Goal: Task Accomplishment & Management: Use online tool/utility

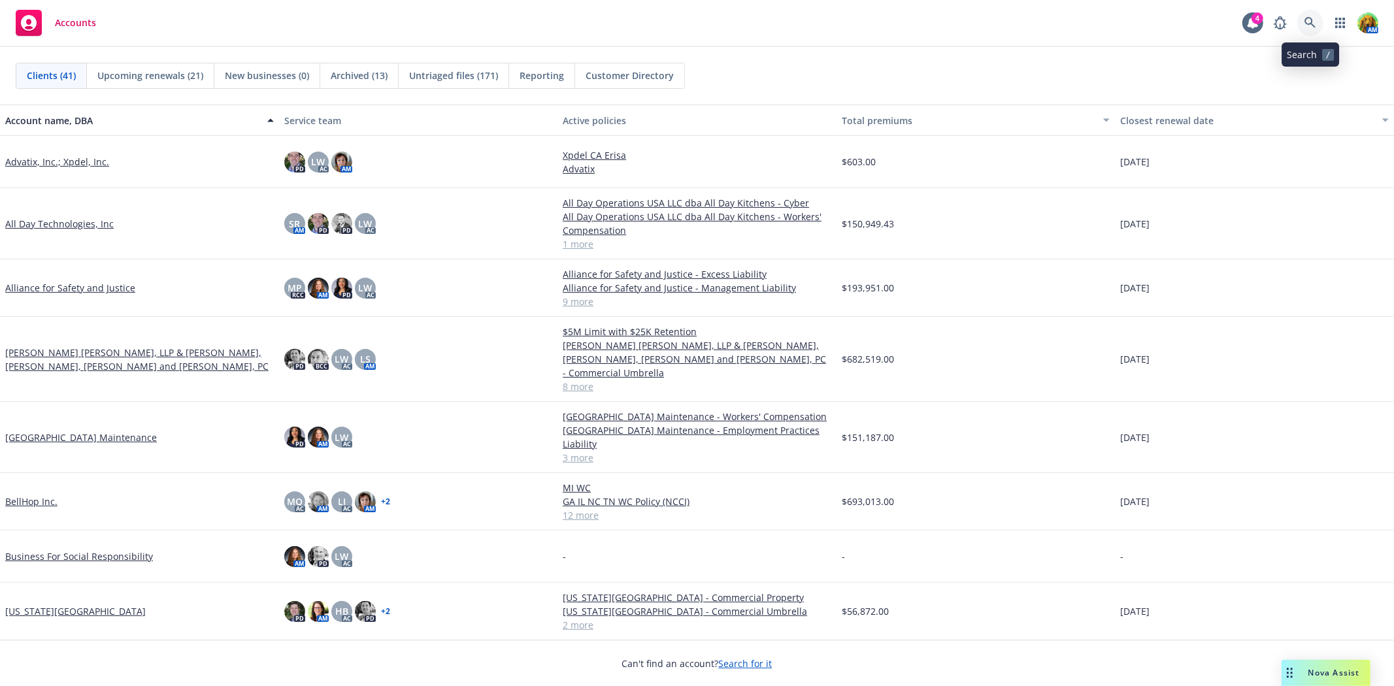
click at [1312, 24] on icon at bounding box center [1310, 22] width 11 height 11
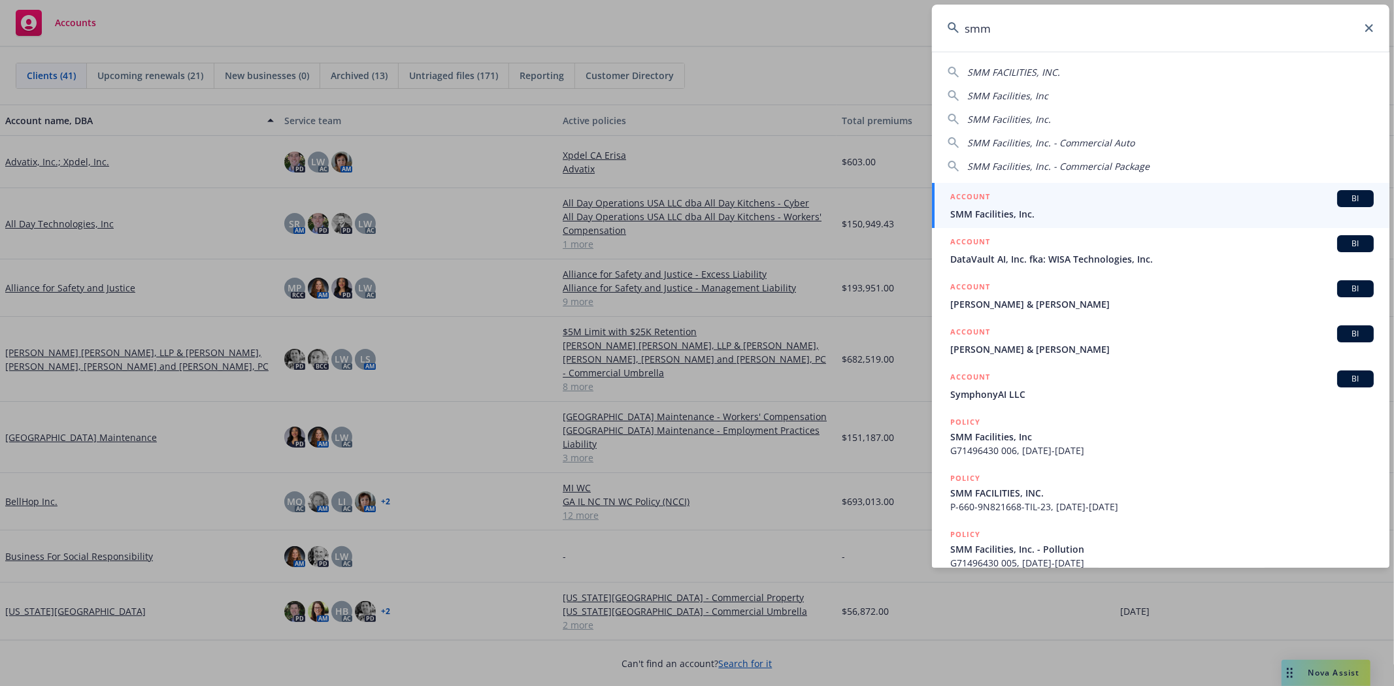
type input "smm"
click at [1096, 205] on div "ACCOUNT BI" at bounding box center [1162, 198] width 424 height 17
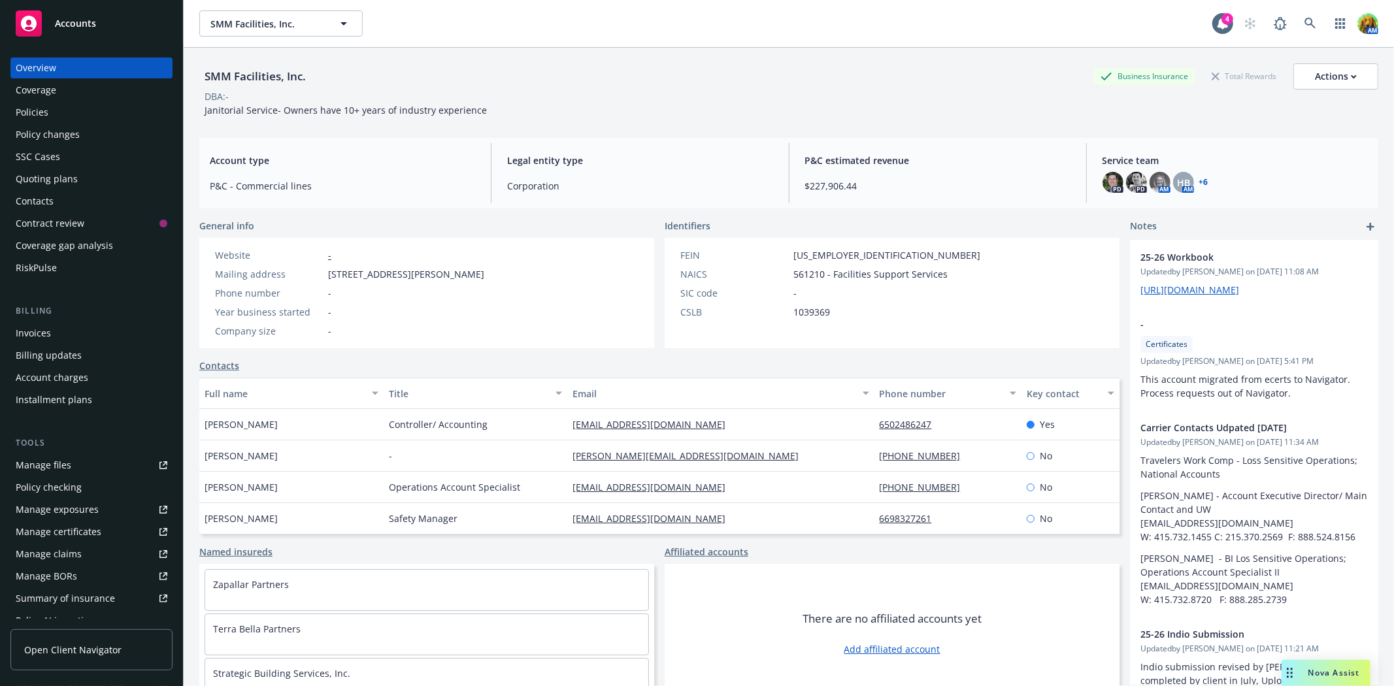
click at [58, 114] on div "Policies" at bounding box center [92, 112] width 152 height 21
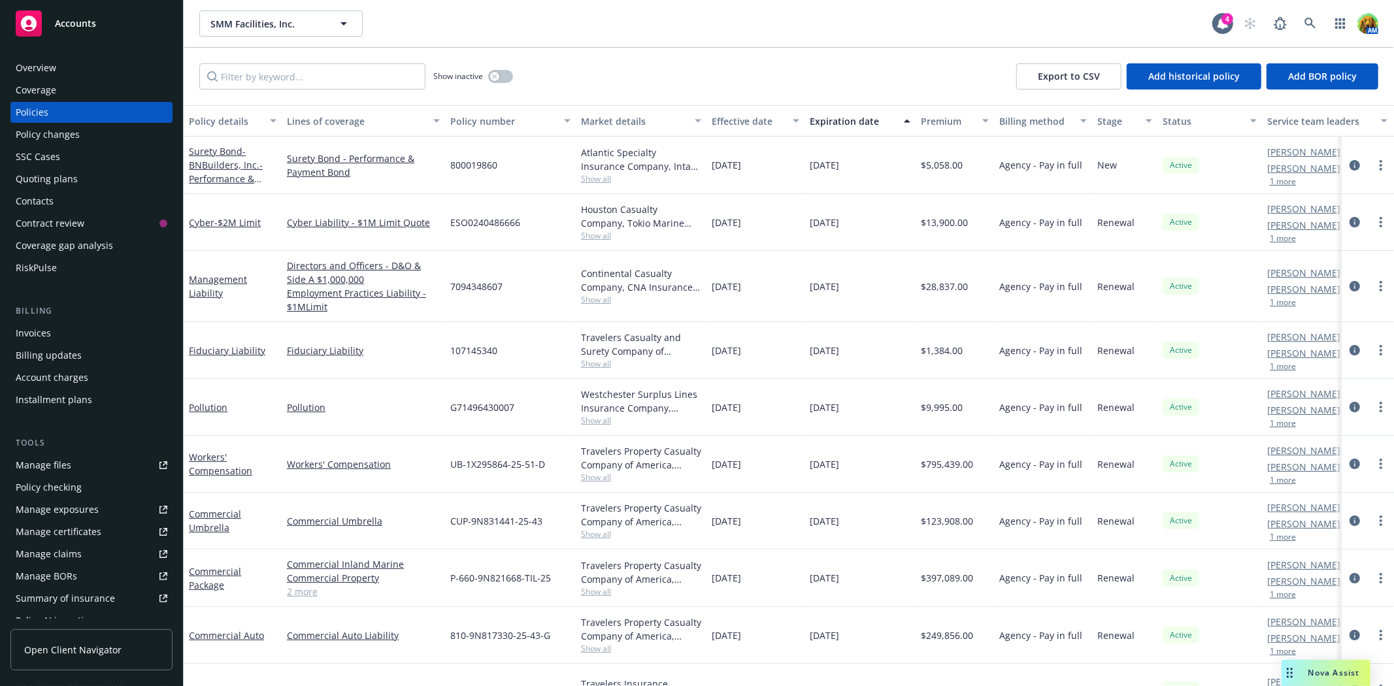
click at [34, 180] on div "Quoting plans" at bounding box center [47, 179] width 62 height 21
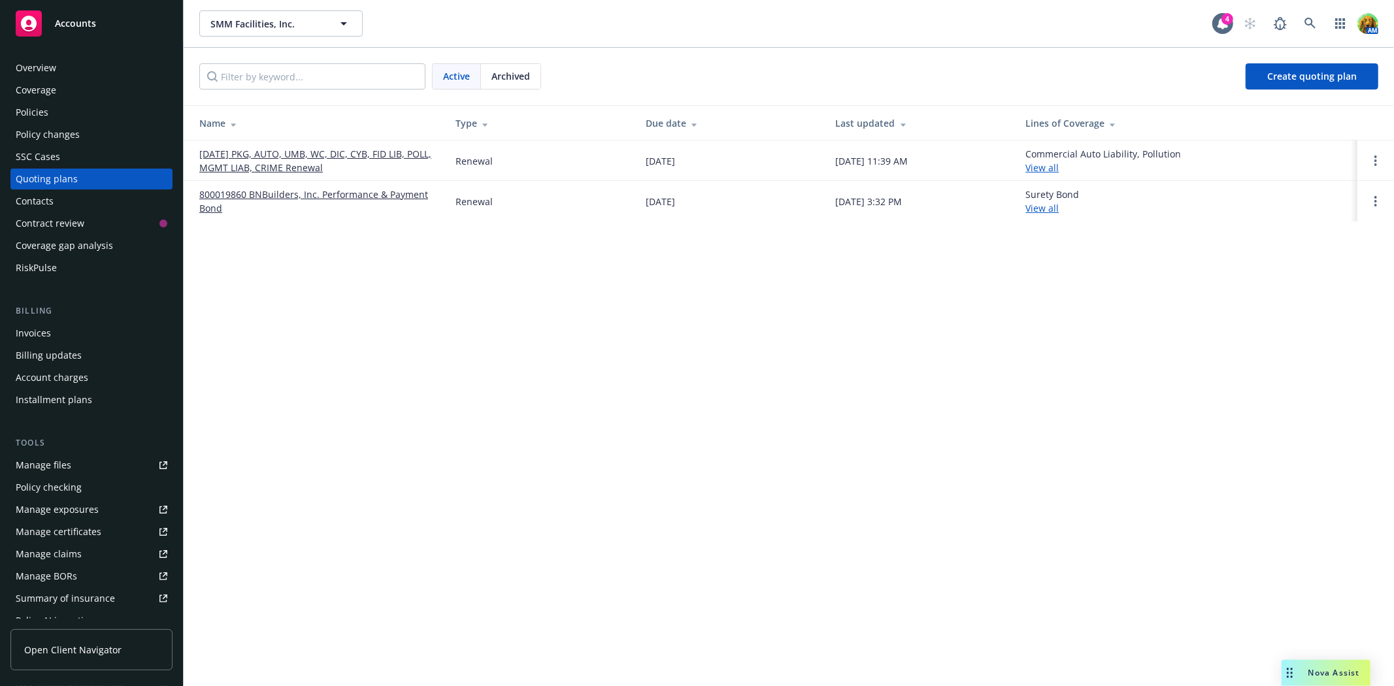
click at [277, 154] on link "[DATE] PKG, AUTO, UMB, WC, DIC, CYB, FID LIB, POLL, MGMT LIAB, CRIME Renewal" at bounding box center [316, 160] width 235 height 27
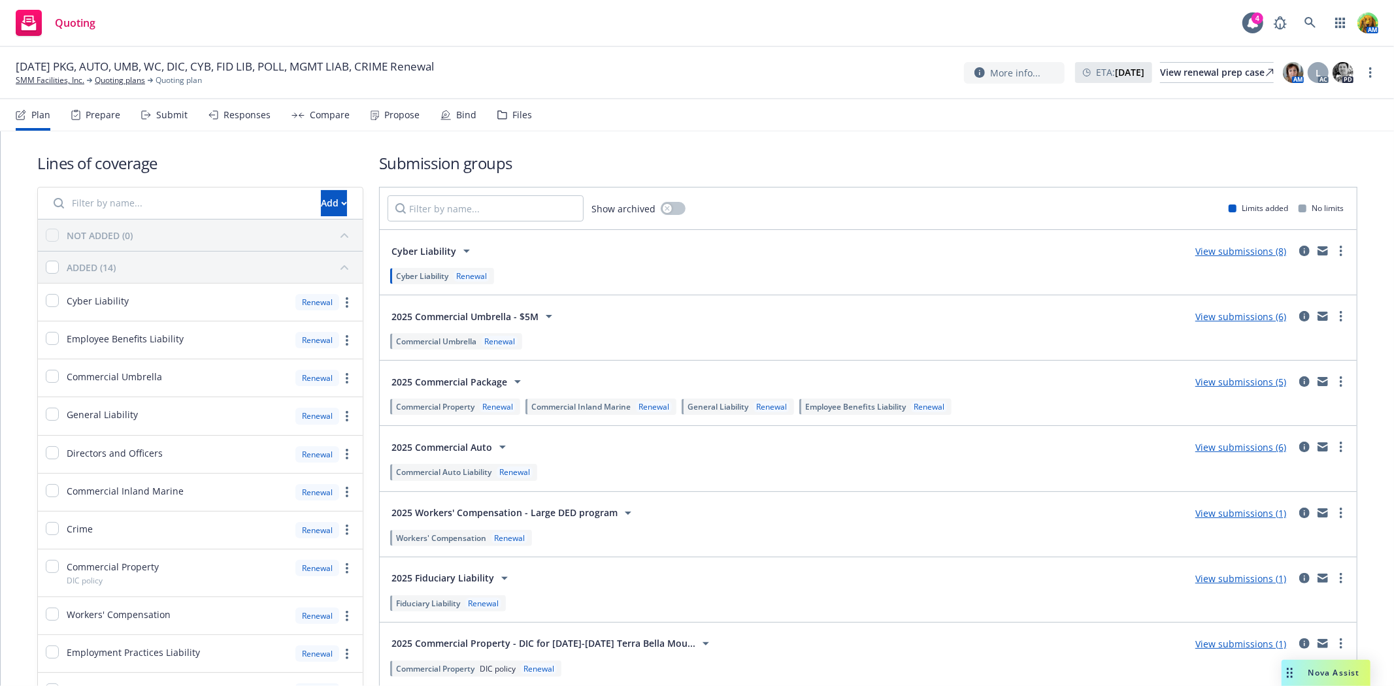
click at [462, 122] on div "Bind" at bounding box center [459, 114] width 36 height 31
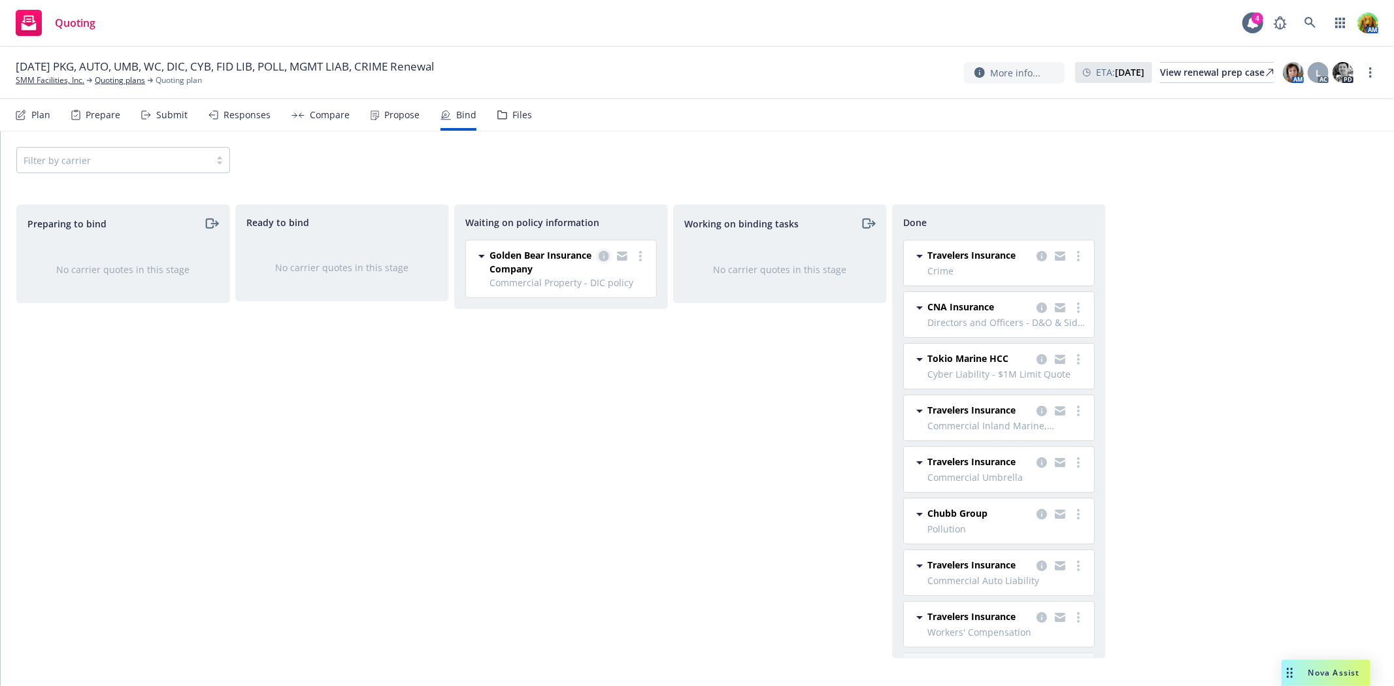
click at [600, 259] on icon "copy logging email" at bounding box center [604, 256] width 10 height 10
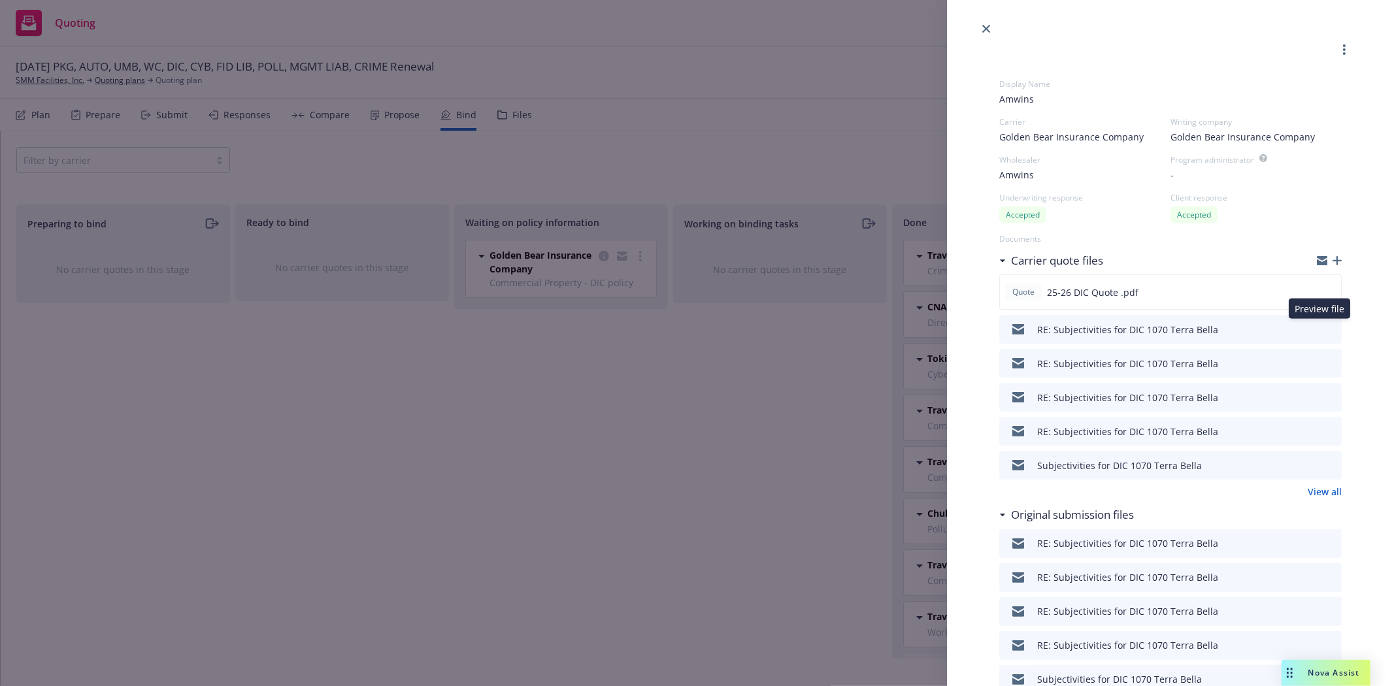
click at [1324, 330] on icon "preview file" at bounding box center [1330, 328] width 12 height 9
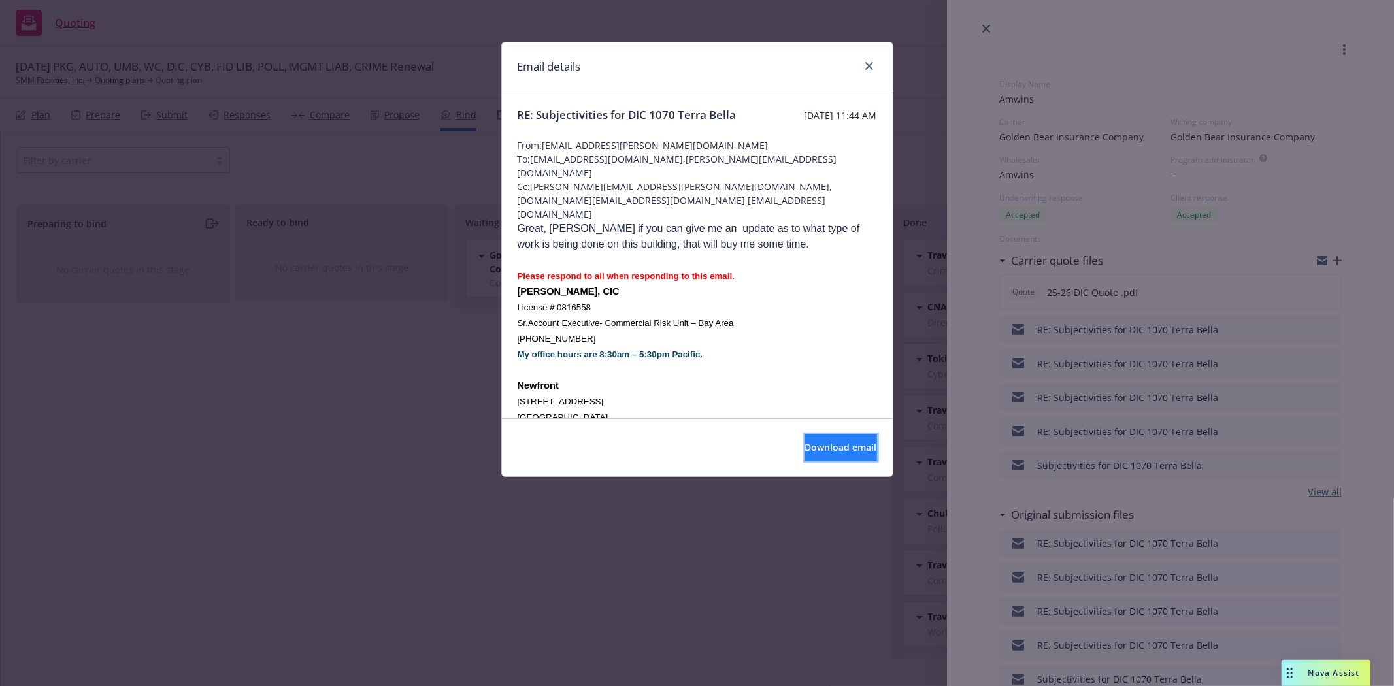
click at [805, 448] on span "Download email" at bounding box center [841, 447] width 72 height 12
click at [865, 69] on icon "close" at bounding box center [869, 66] width 8 height 8
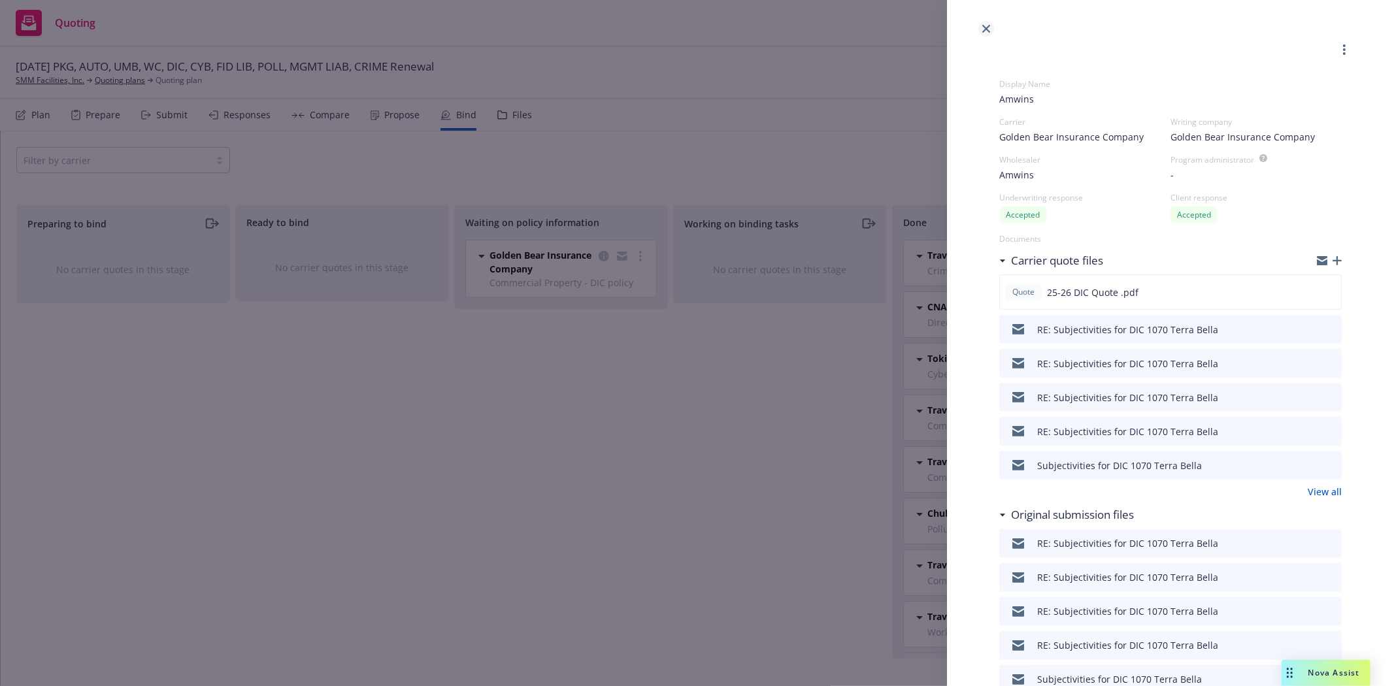
click at [988, 31] on icon "close" at bounding box center [986, 29] width 8 height 8
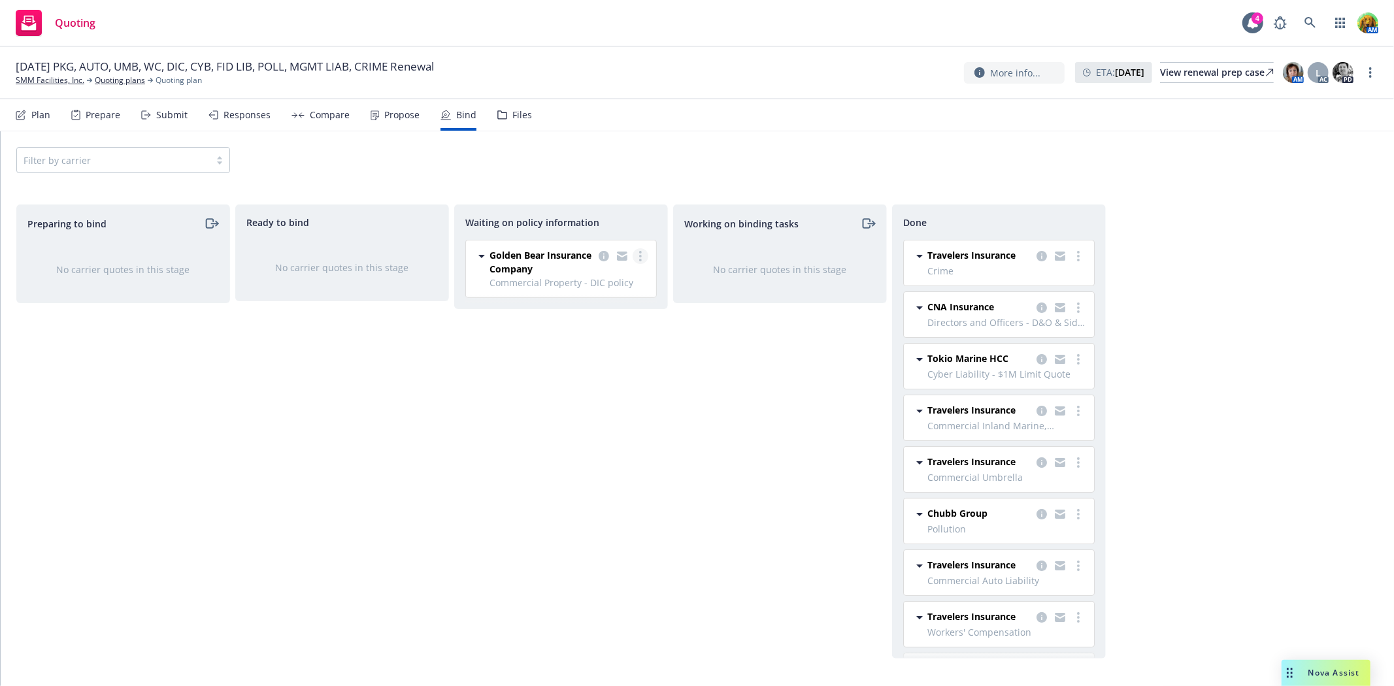
click at [645, 258] on link "more" at bounding box center [641, 256] width 16 height 16
click at [597, 256] on link "copy logging email" at bounding box center [604, 256] width 16 height 16
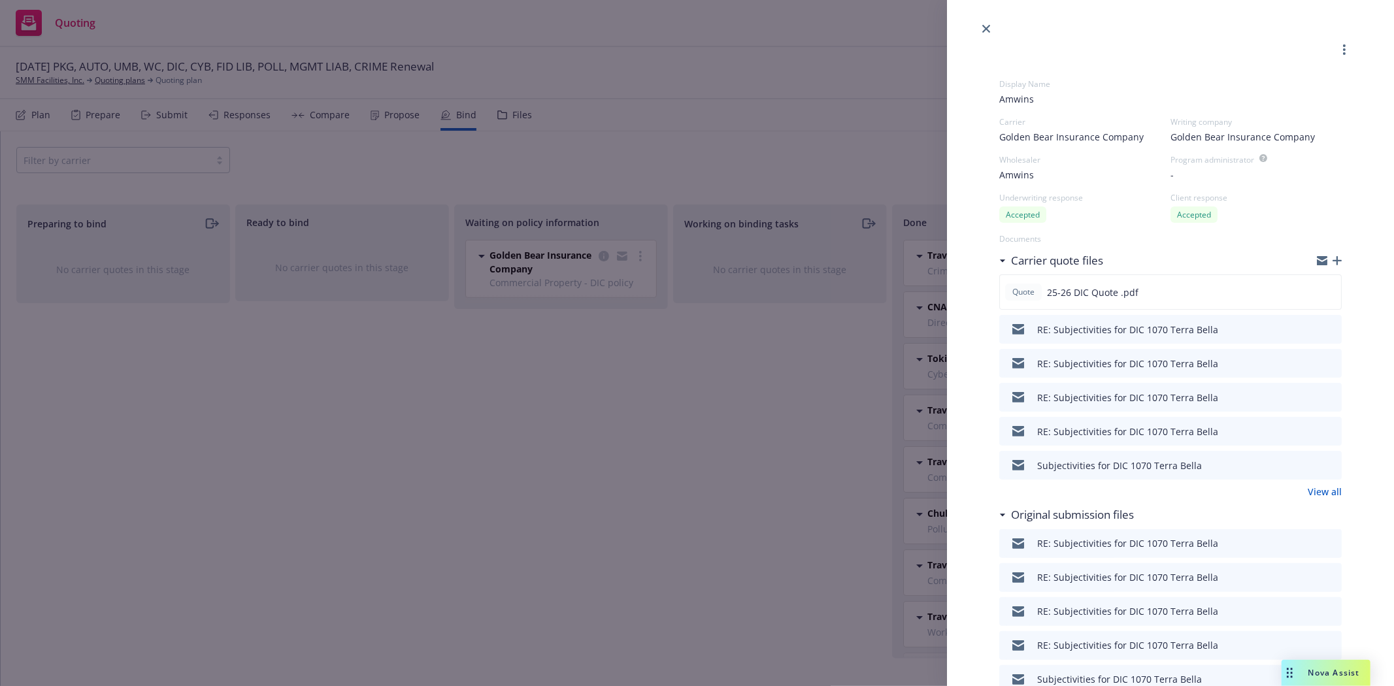
click at [1312, 498] on link "View all" at bounding box center [1325, 492] width 34 height 14
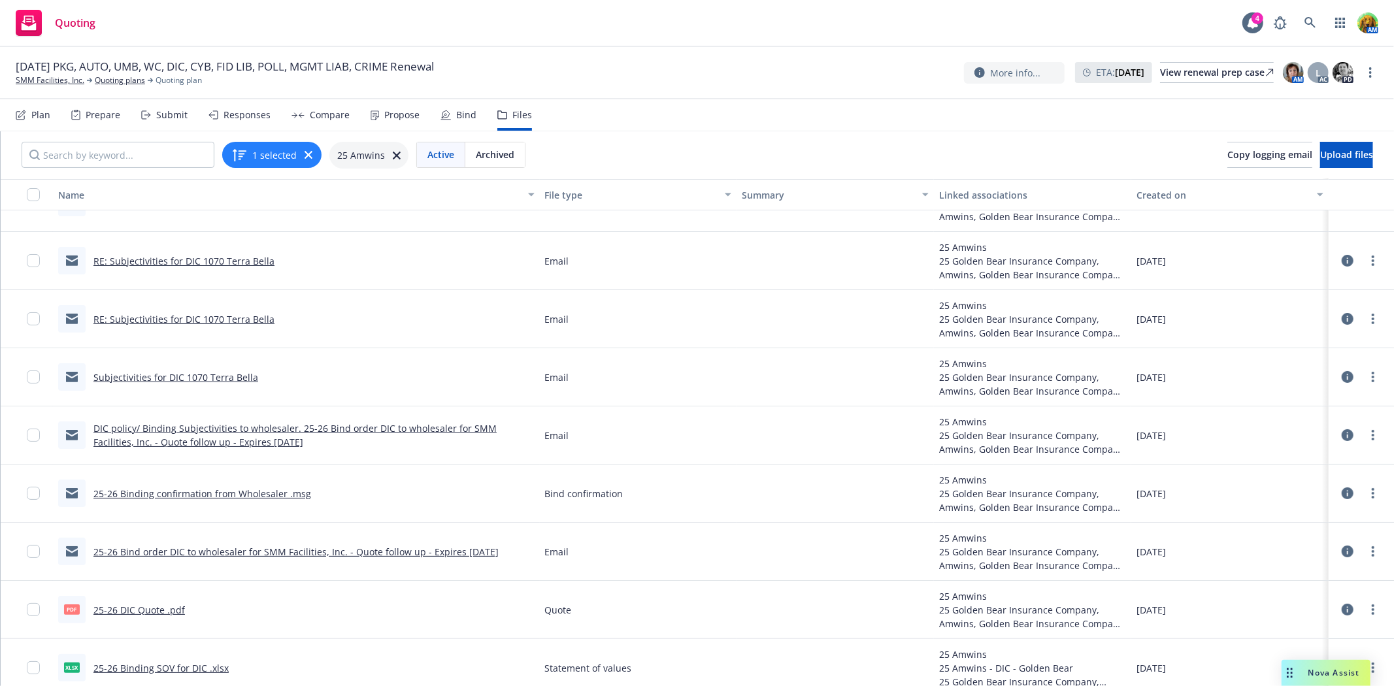
scroll to position [106, 0]
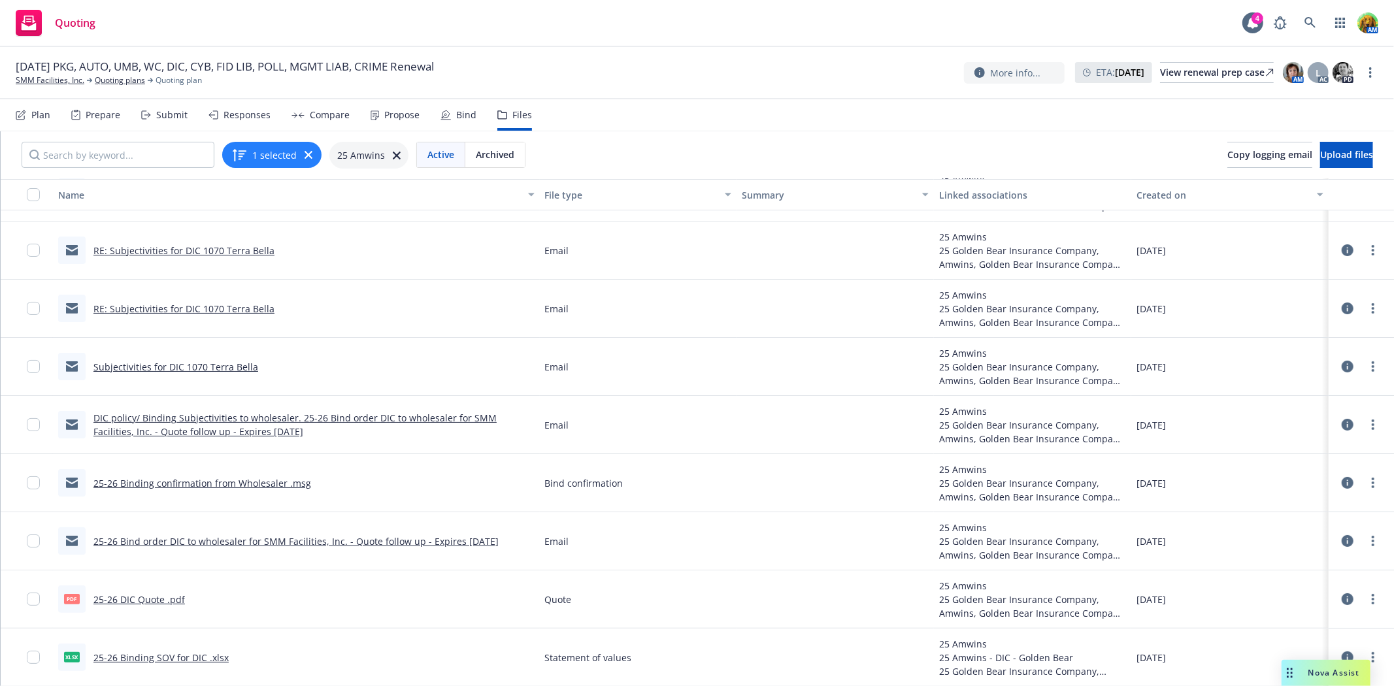
click at [220, 479] on link "25-26 Binding confirmation from Wholesaler .msg" at bounding box center [202, 483] width 218 height 12
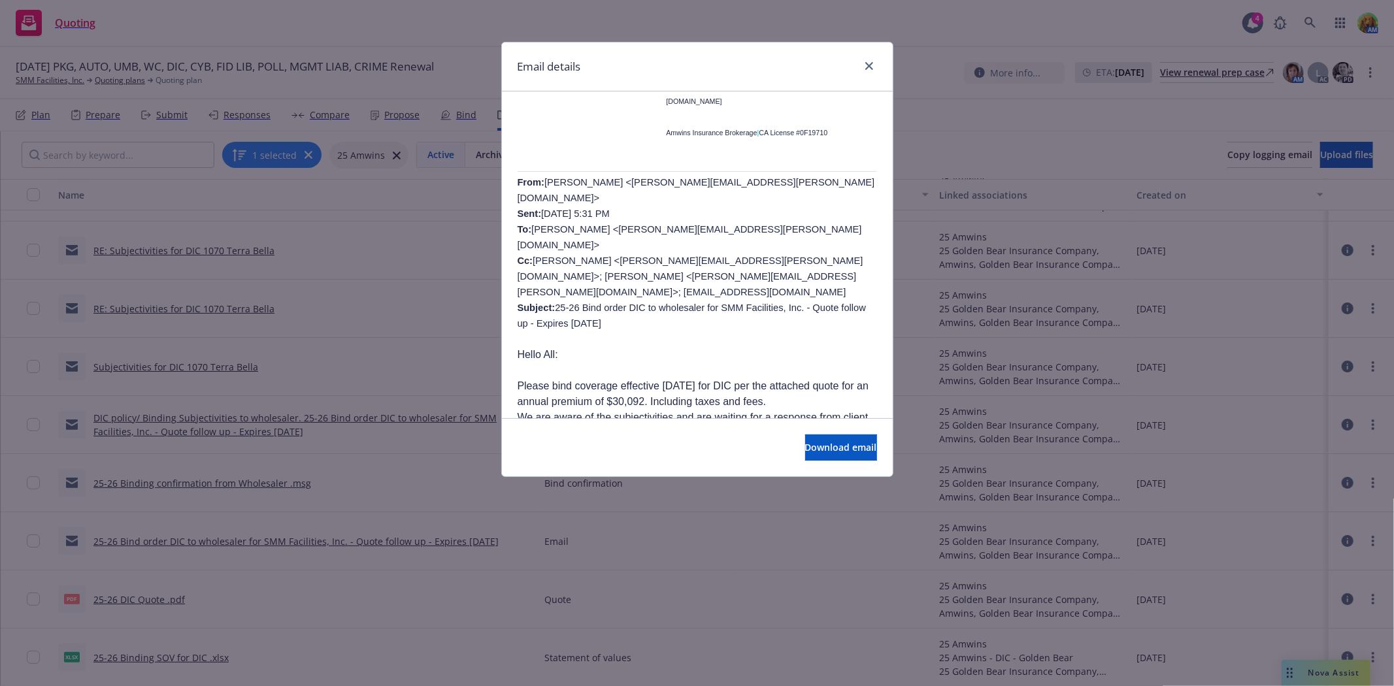
scroll to position [363, 0]
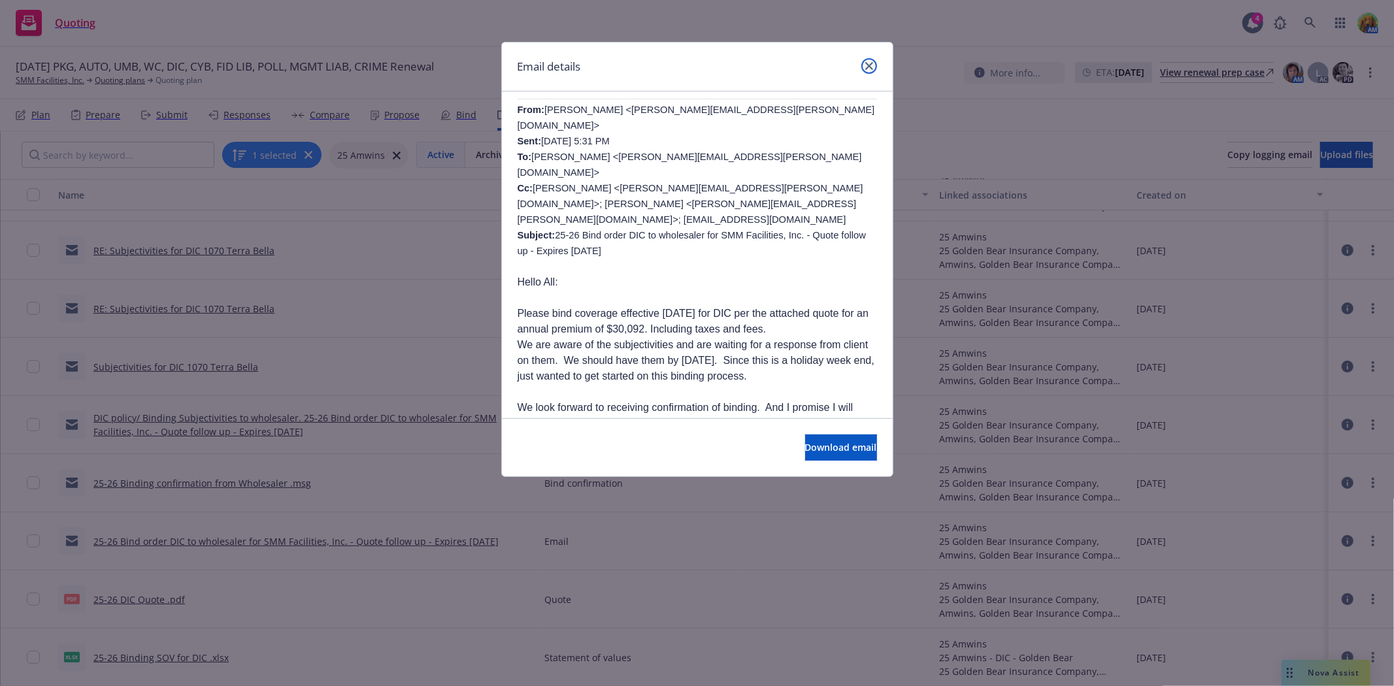
click at [865, 68] on icon "close" at bounding box center [869, 66] width 8 height 8
